Goal: Task Accomplishment & Management: Manage account settings

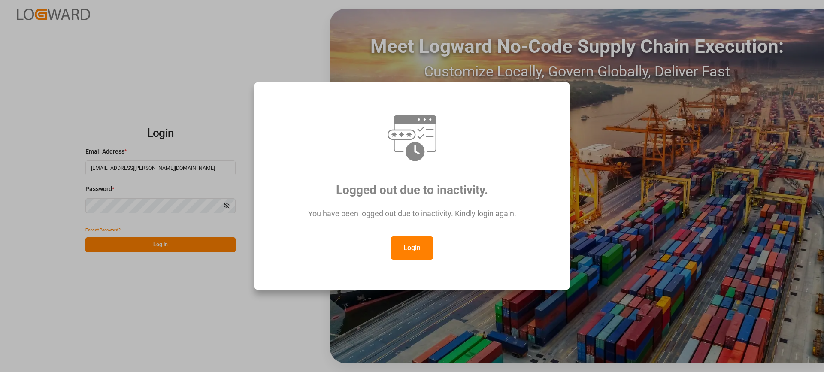
click at [409, 245] on button "Login" at bounding box center [412, 247] width 43 height 23
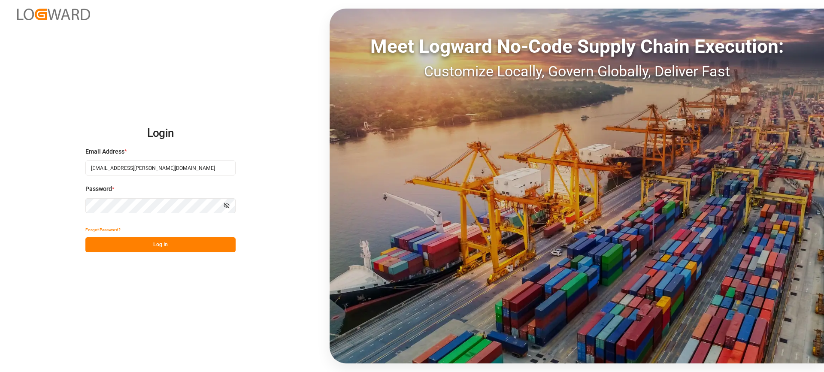
click at [207, 244] on button "Log In" at bounding box center [160, 244] width 150 height 15
